Goal: Task Accomplishment & Management: Complete application form

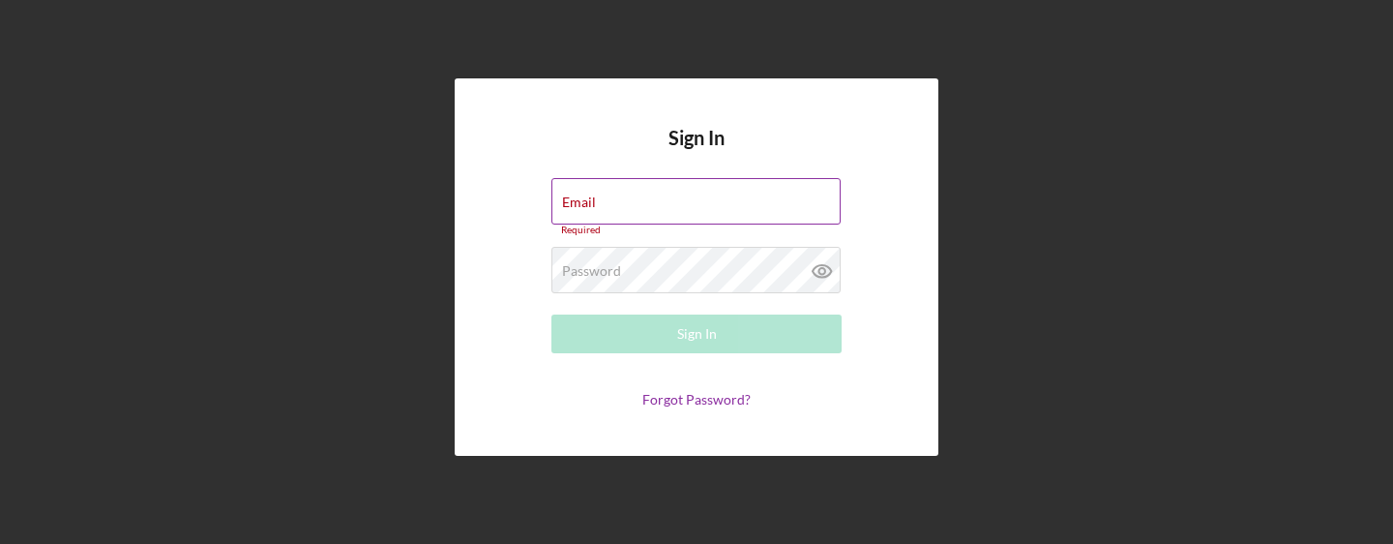
type input "india@foodcap.org"
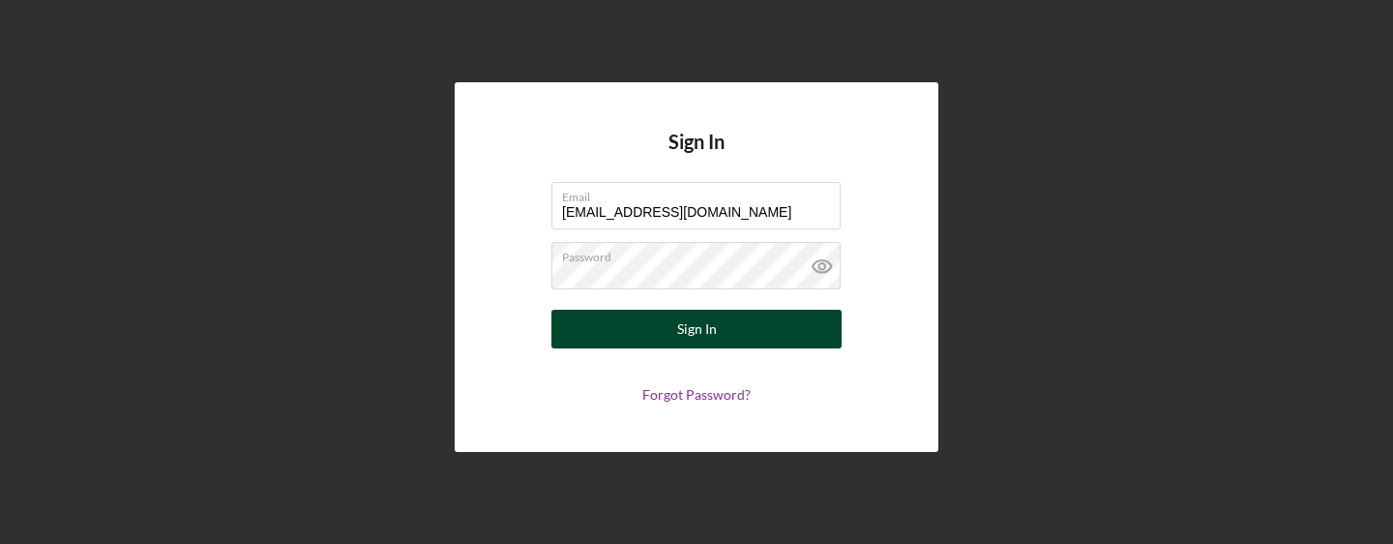
click at [737, 341] on button "Sign In" at bounding box center [696, 329] width 290 height 39
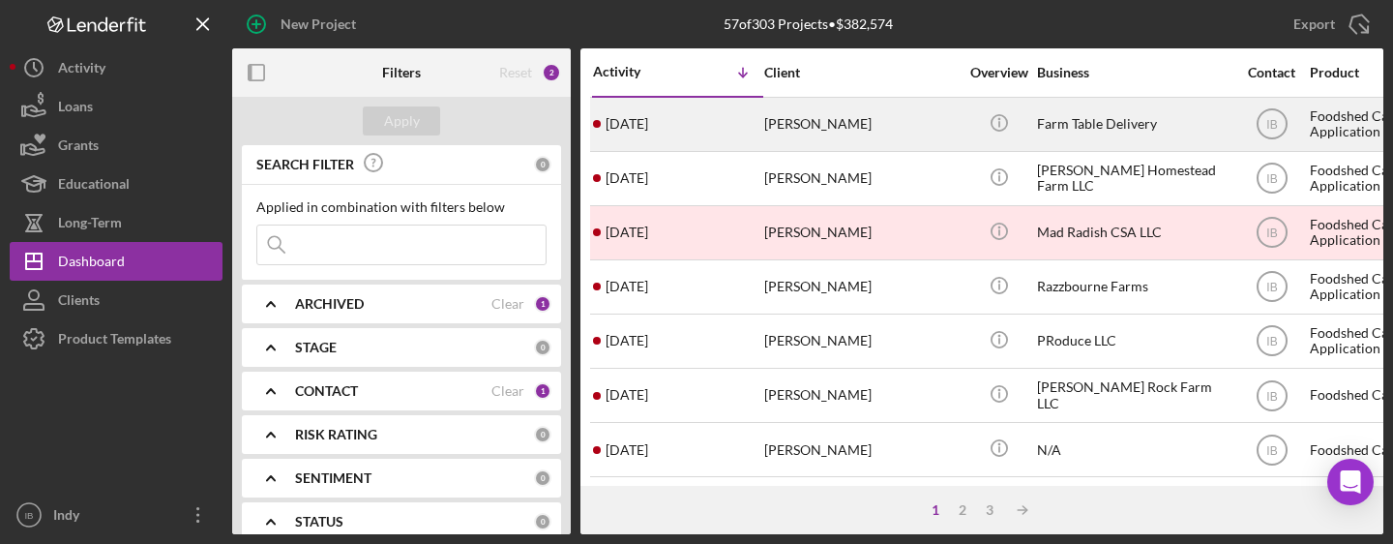
click at [787, 136] on div "[PERSON_NAME]" at bounding box center [860, 124] width 193 height 51
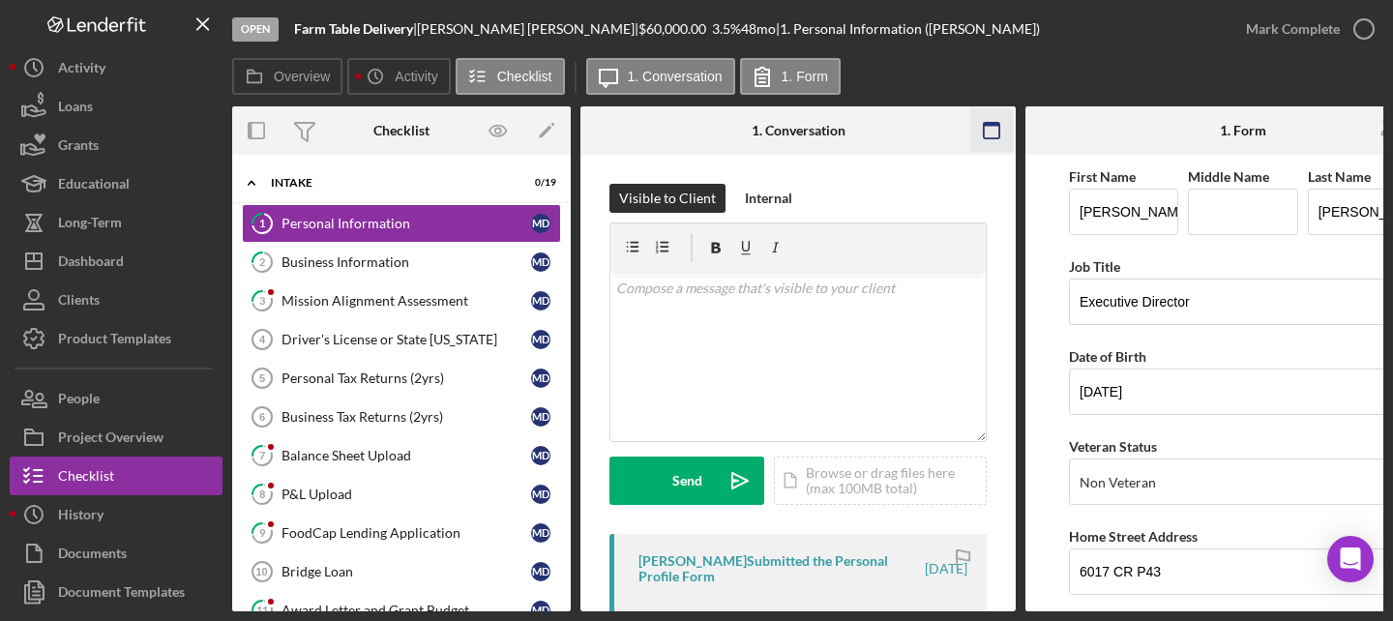
click at [996, 135] on icon "button" at bounding box center [992, 131] width 44 height 44
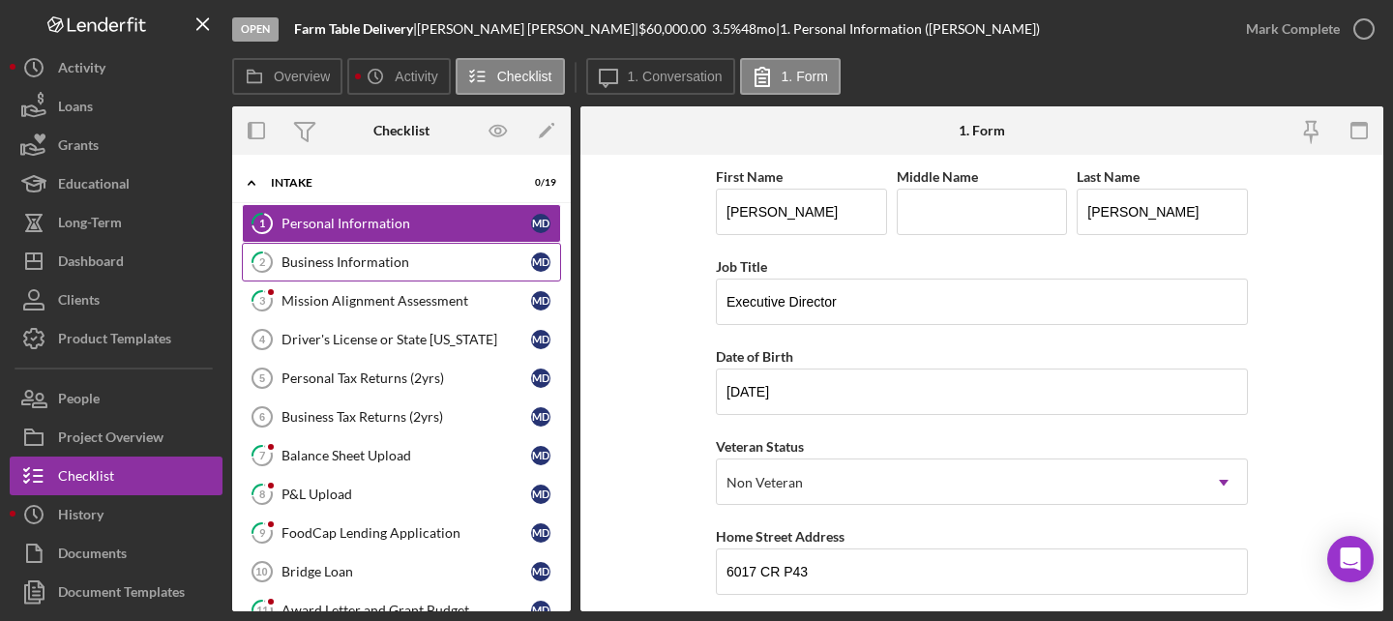
click at [409, 263] on div "Business Information" at bounding box center [407, 261] width 250 height 15
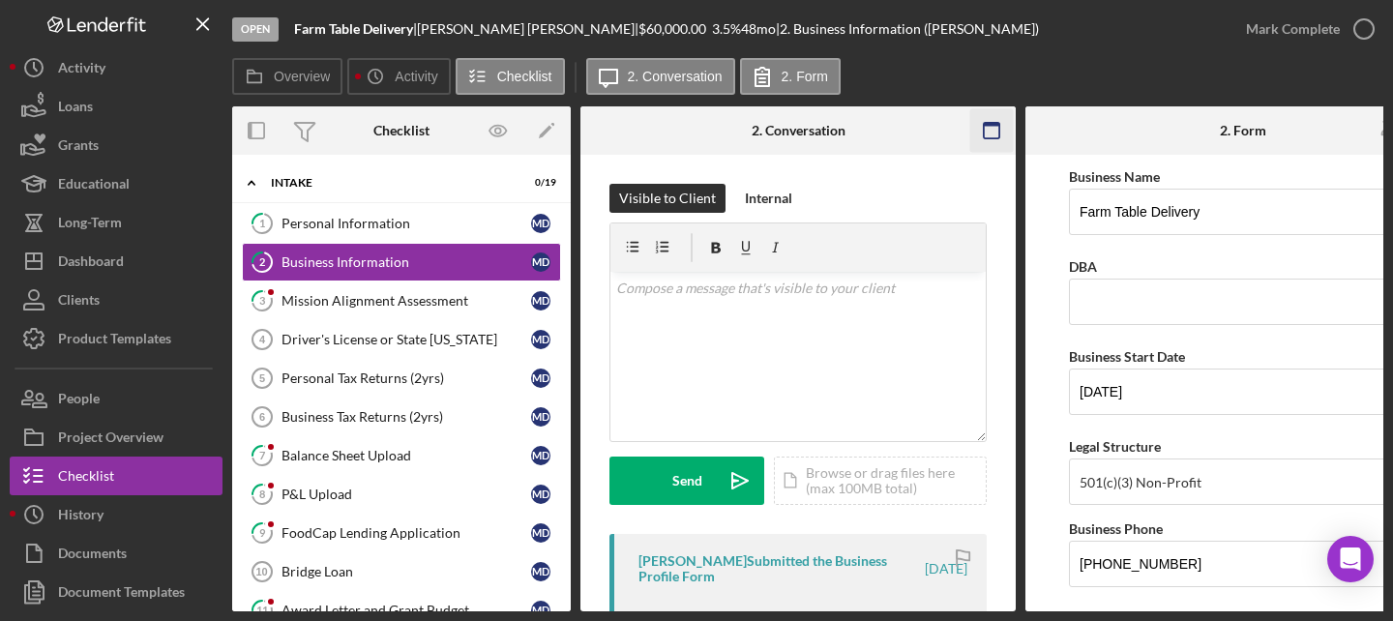
click at [988, 120] on icon "button" at bounding box center [992, 131] width 44 height 44
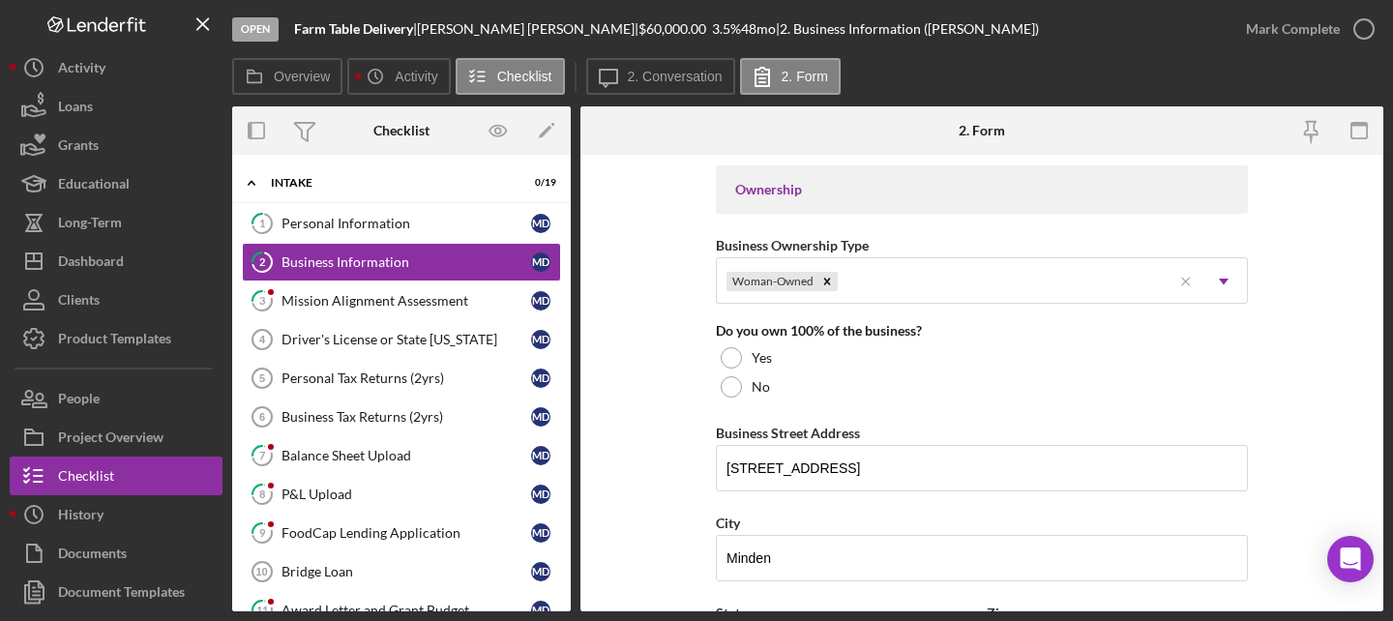
scroll to position [893, 0]
click at [383, 535] on div "FoodCap Lending Application" at bounding box center [407, 532] width 250 height 15
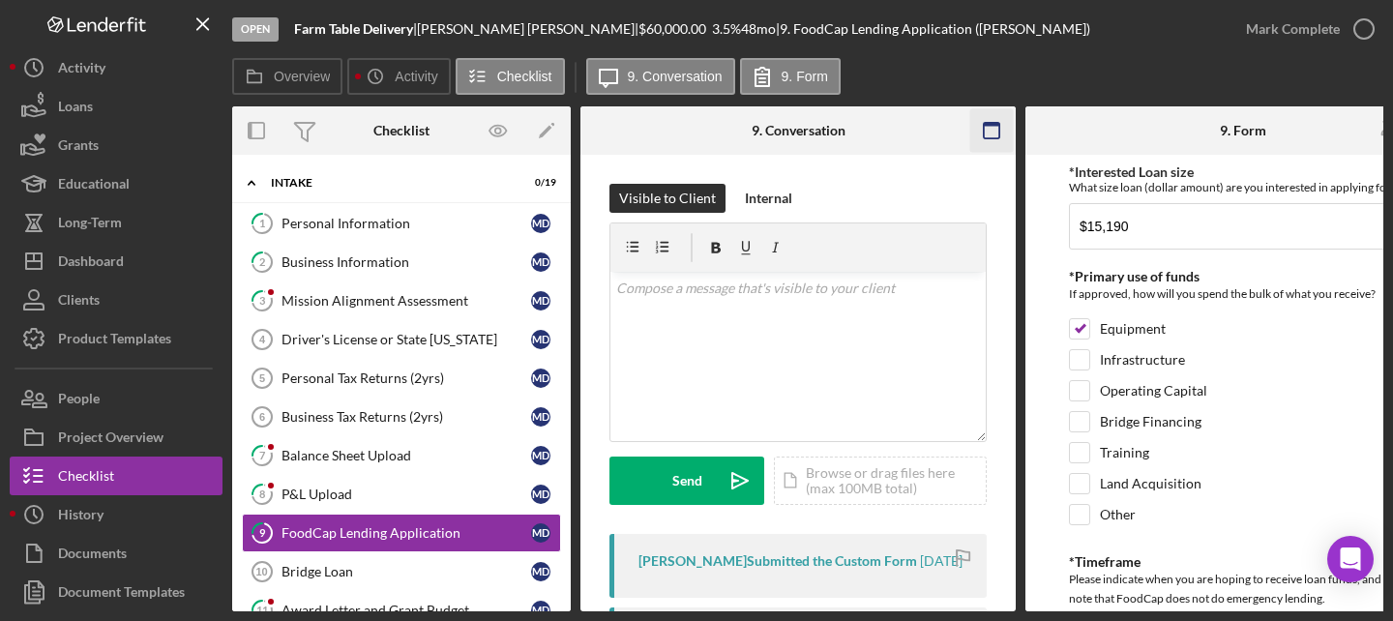
click at [995, 133] on icon "button" at bounding box center [992, 131] width 44 height 44
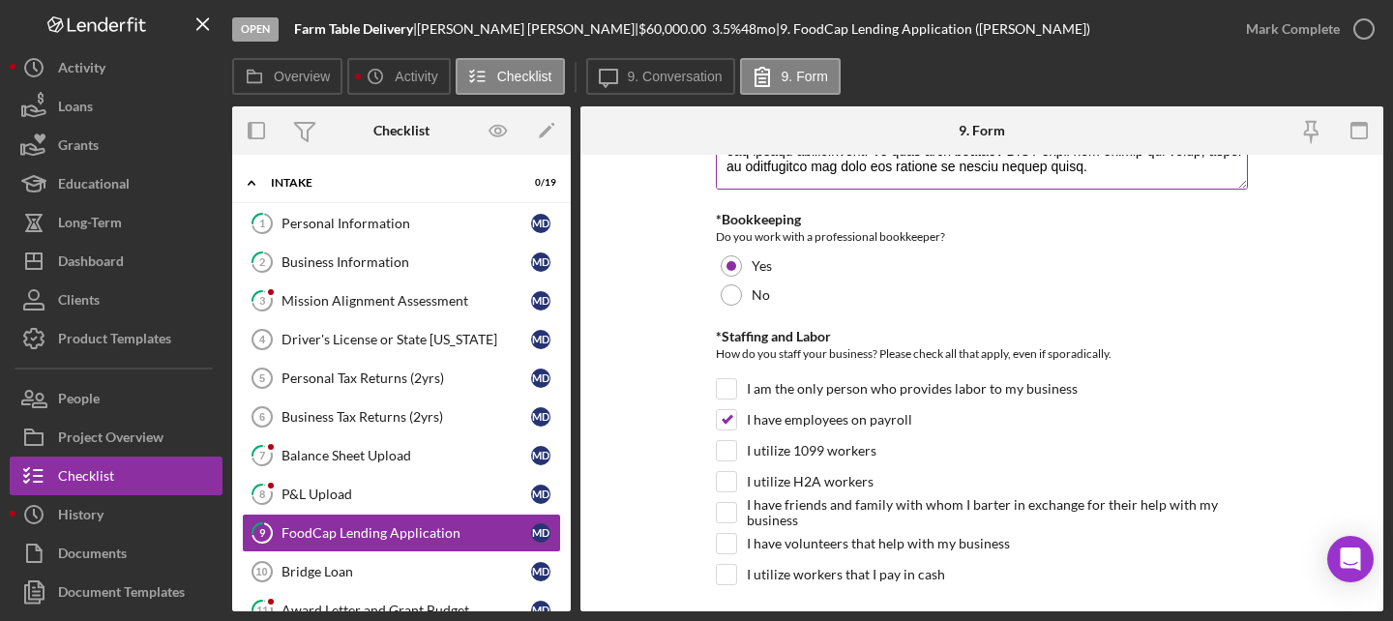
scroll to position [1165, 0]
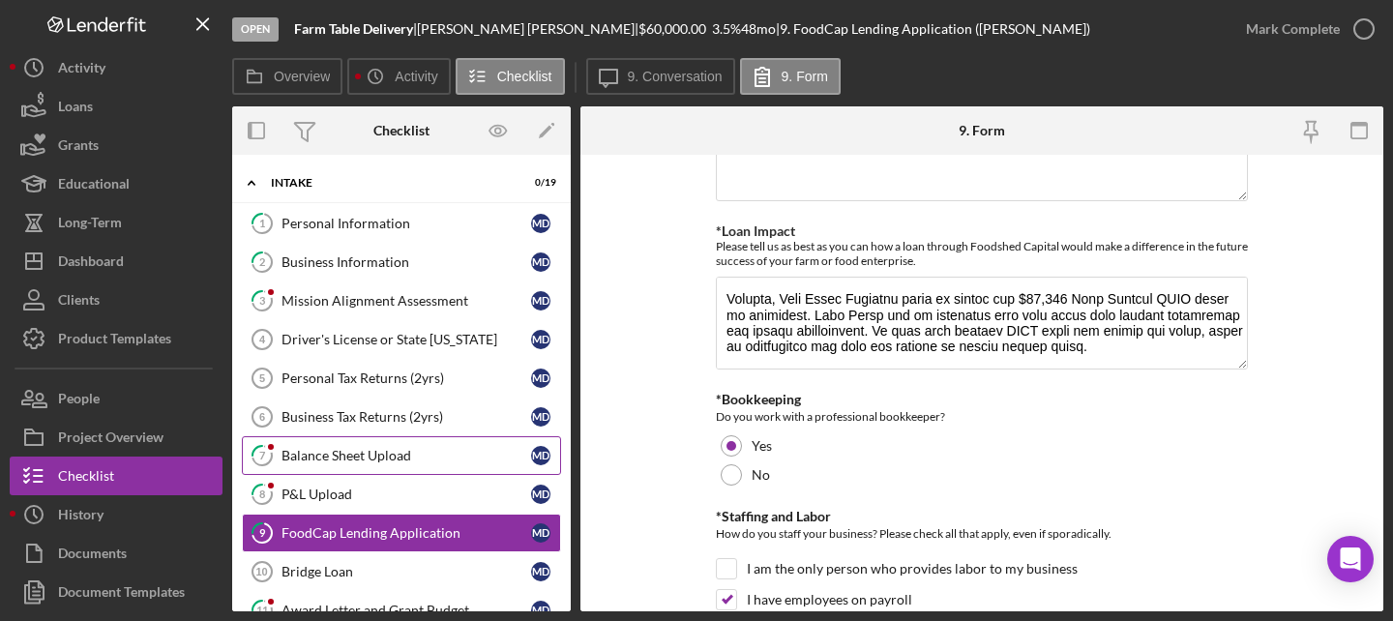
click at [381, 461] on div "Balance Sheet Upload" at bounding box center [407, 455] width 250 height 15
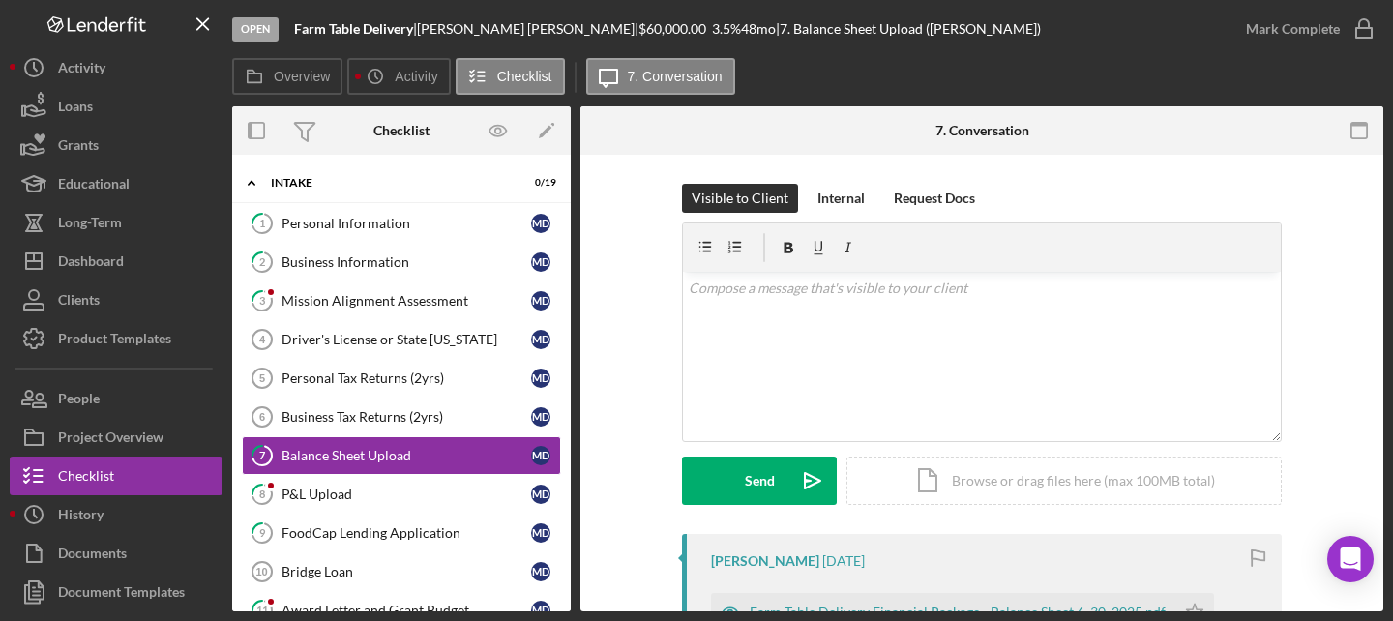
scroll to position [320, 0]
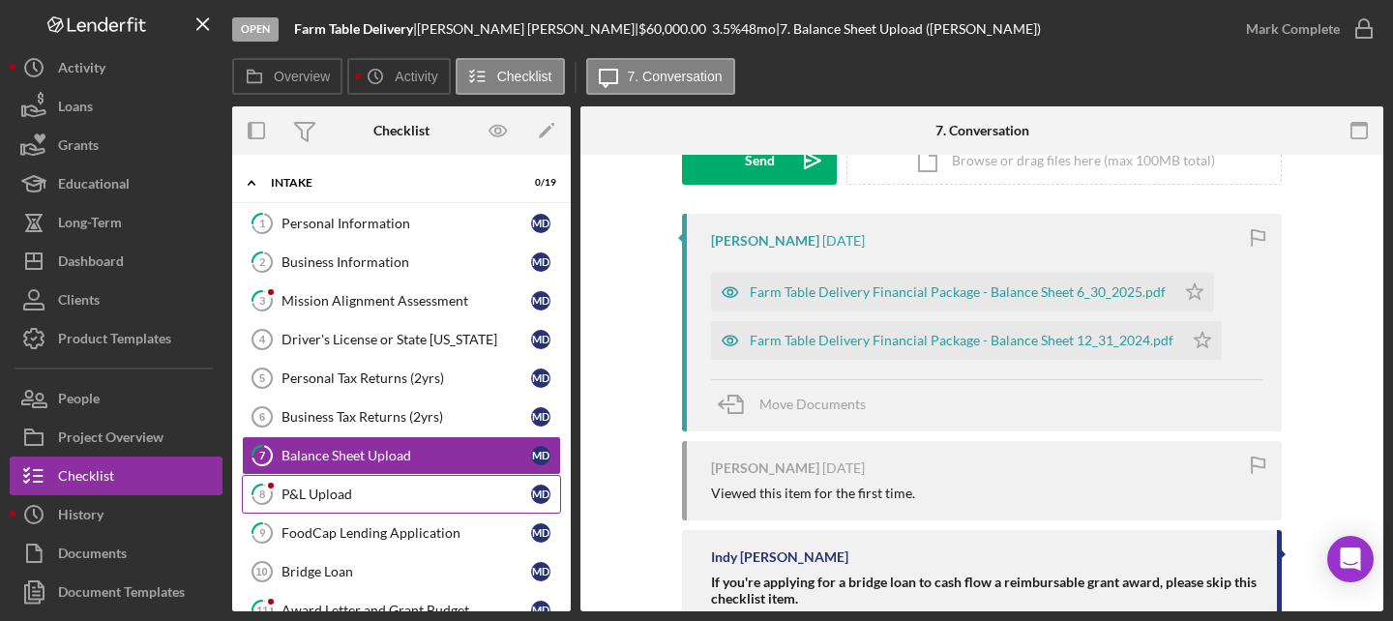
click at [318, 489] on div "P&L Upload" at bounding box center [407, 494] width 250 height 15
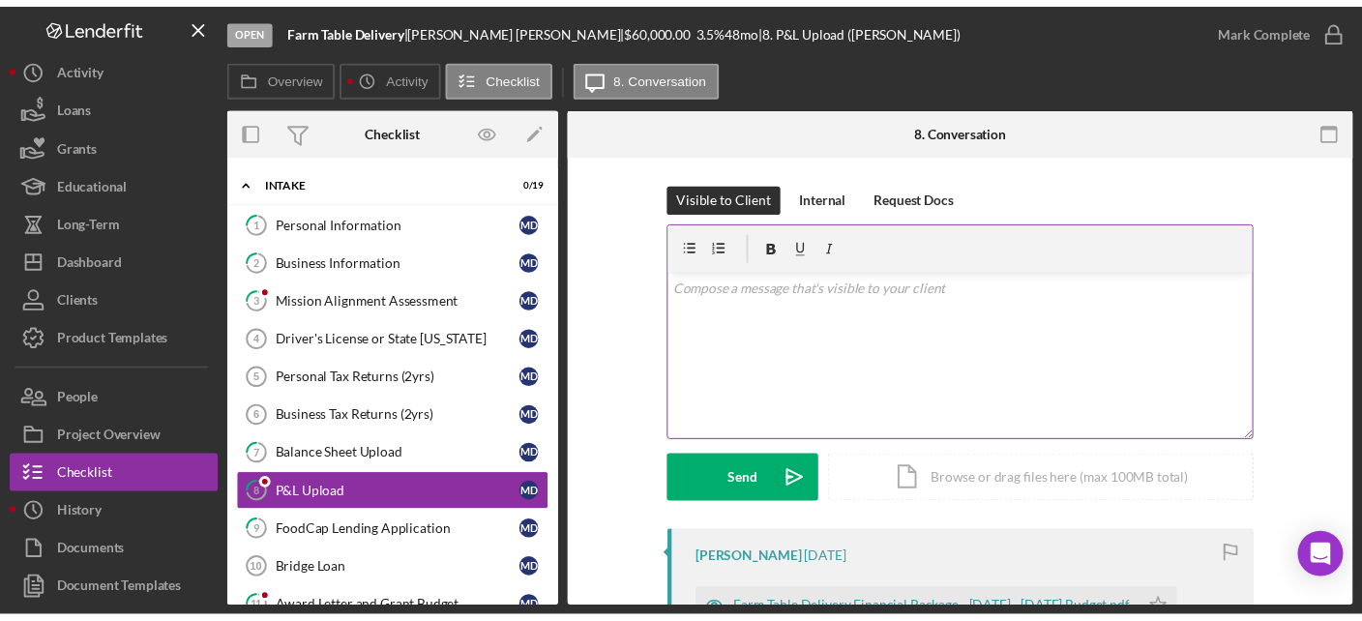
scroll to position [257, 0]
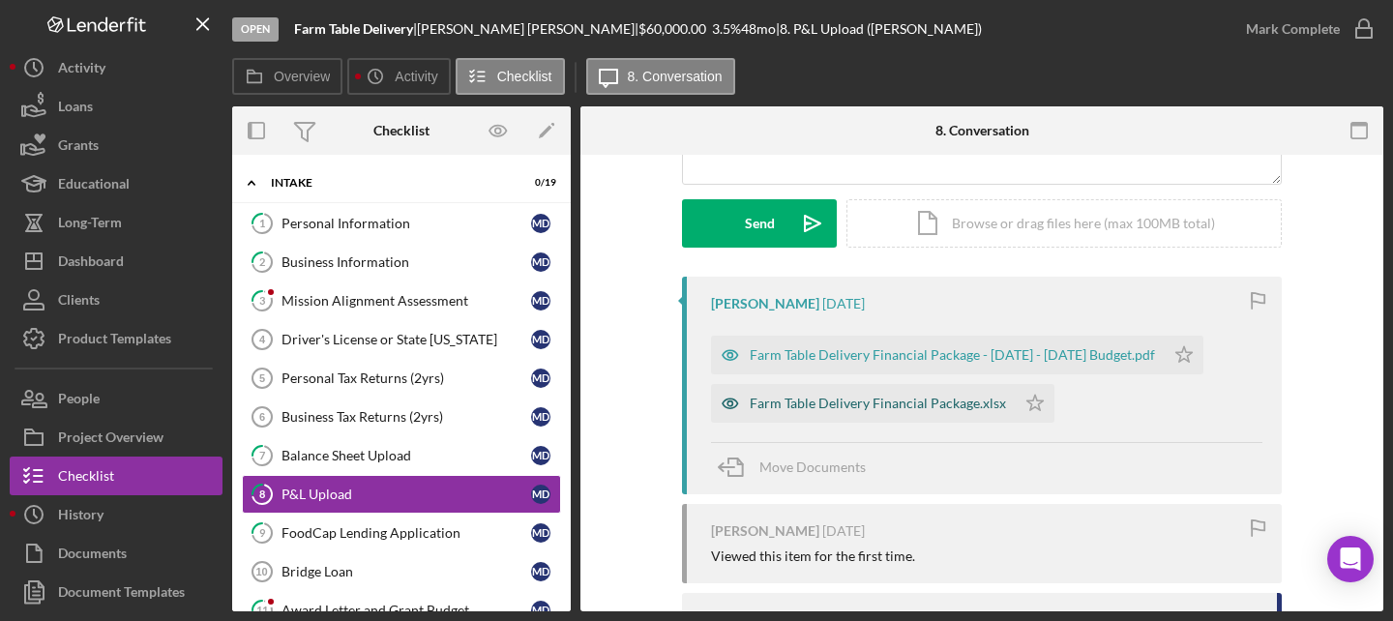
click at [884, 415] on div "Farm Table Delivery Financial Package.xlsx" at bounding box center [863, 403] width 305 height 39
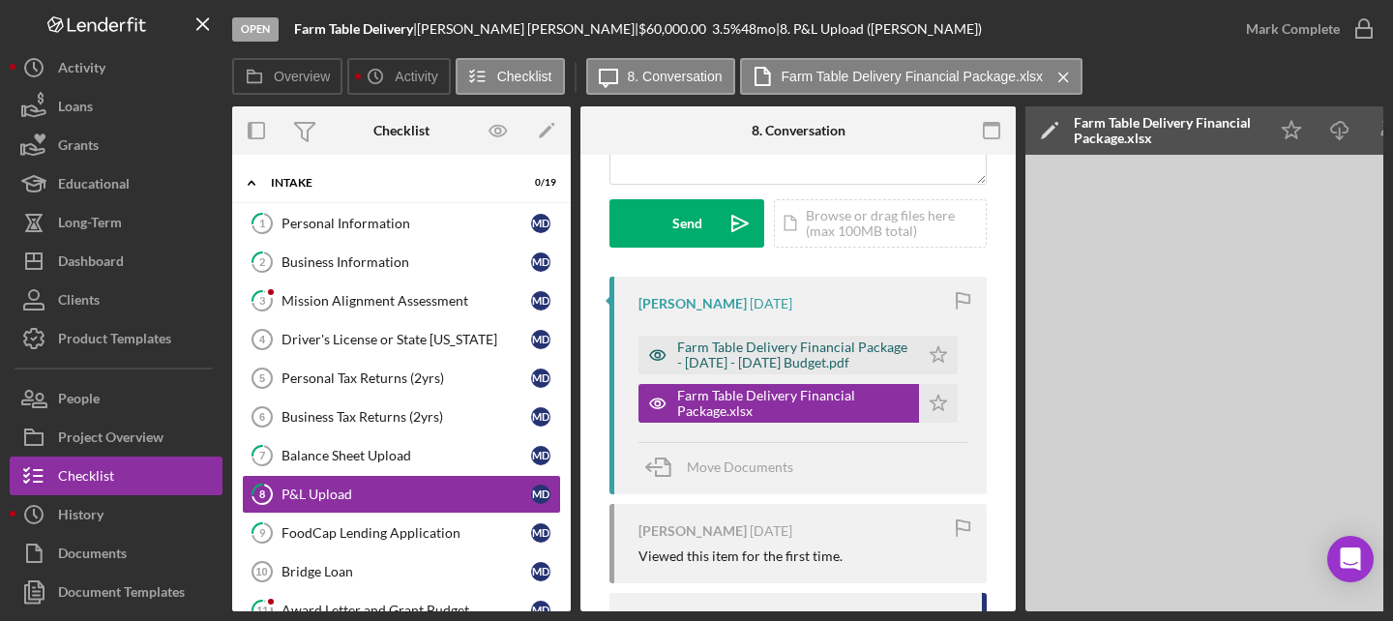
click at [748, 352] on div "Farm Table Delivery Financial Package - [DATE] - [DATE] Budget.pdf" at bounding box center [793, 355] width 232 height 31
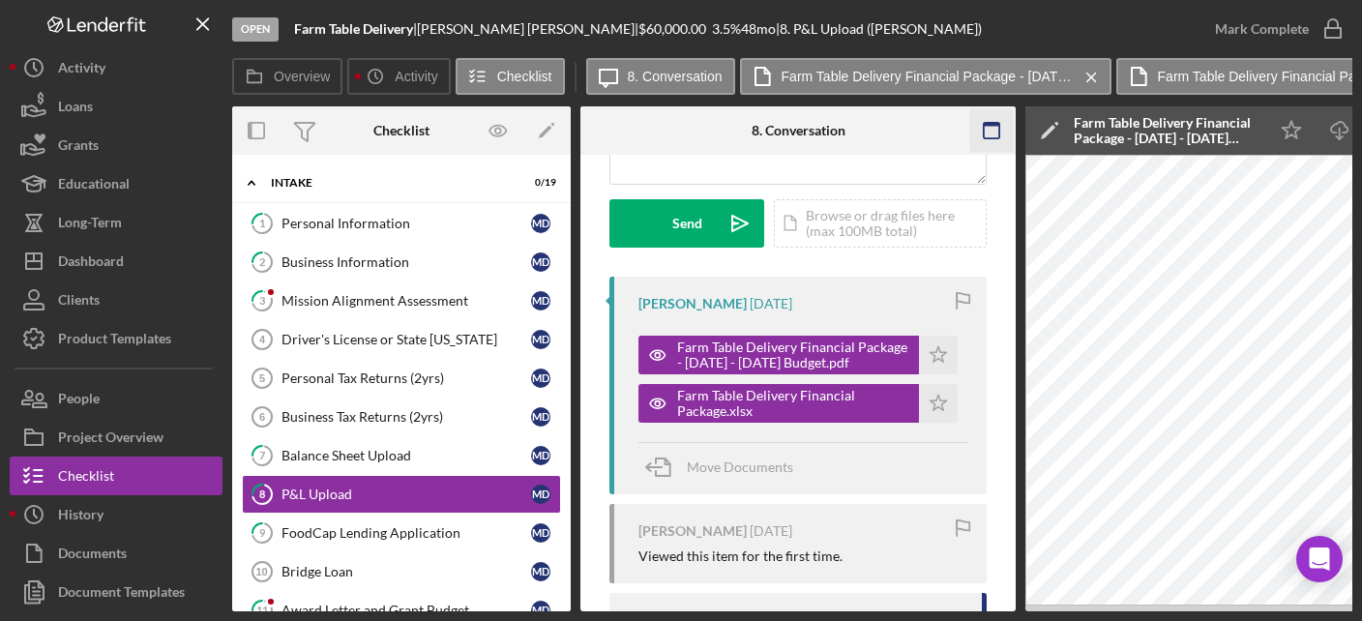
click at [995, 133] on icon "button" at bounding box center [992, 131] width 44 height 44
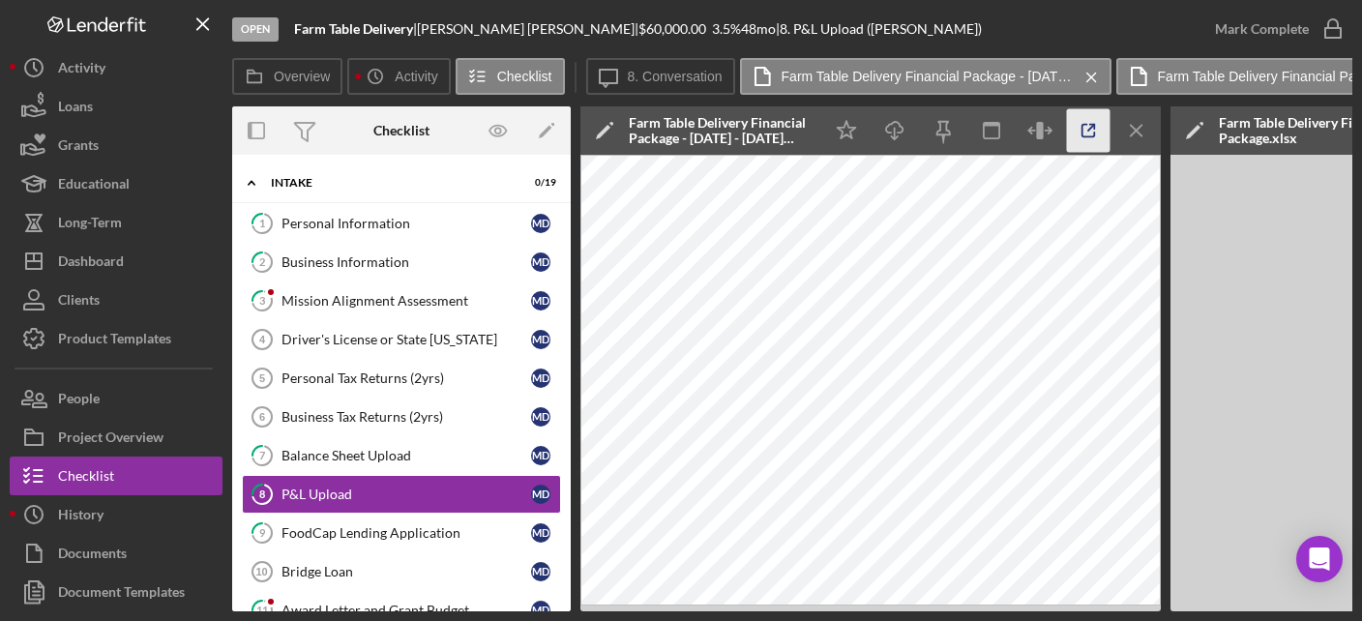
click at [1084, 133] on icon "button" at bounding box center [1089, 131] width 44 height 44
